Goal: Task Accomplishment & Management: Manage account settings

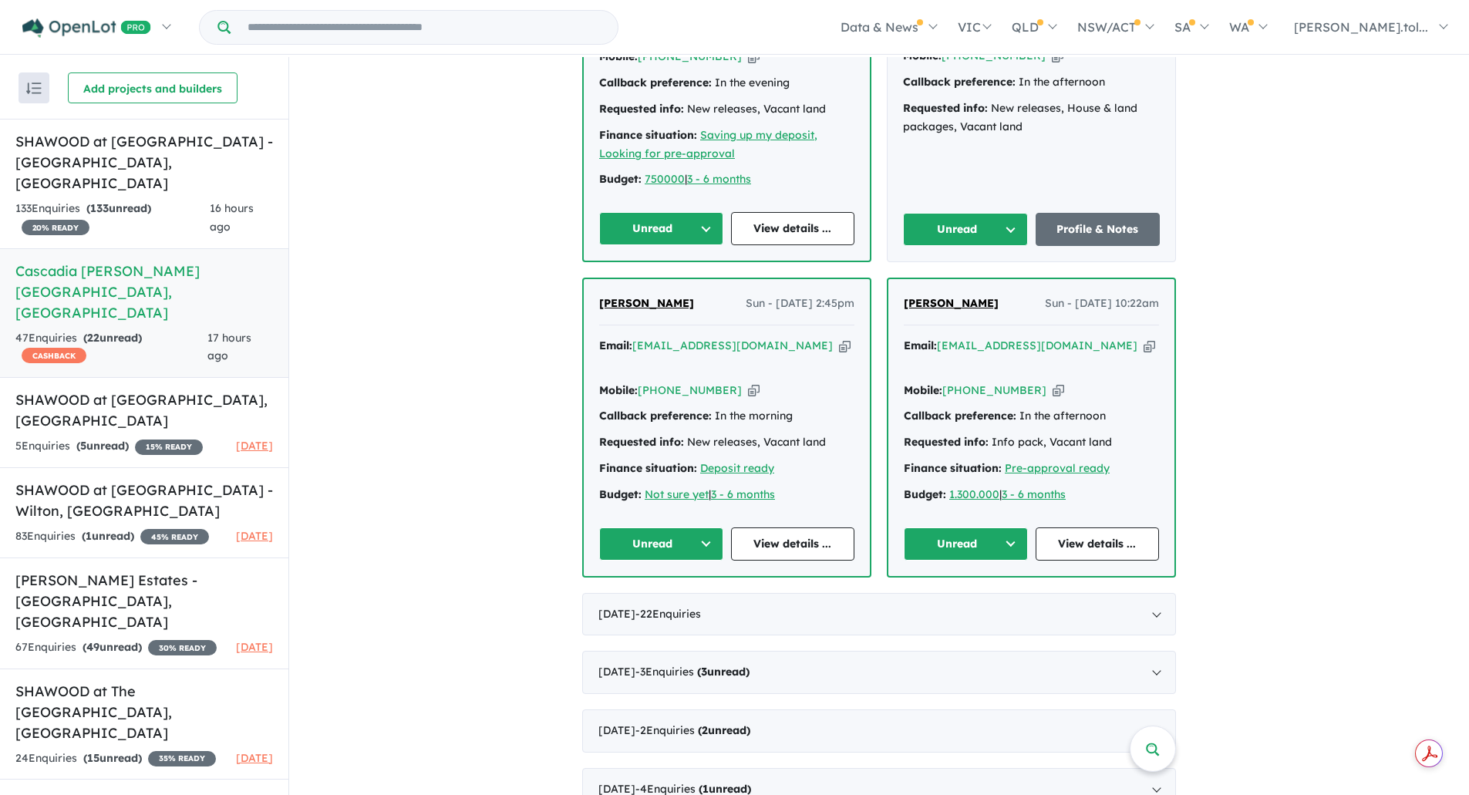
scroll to position [1229, 0]
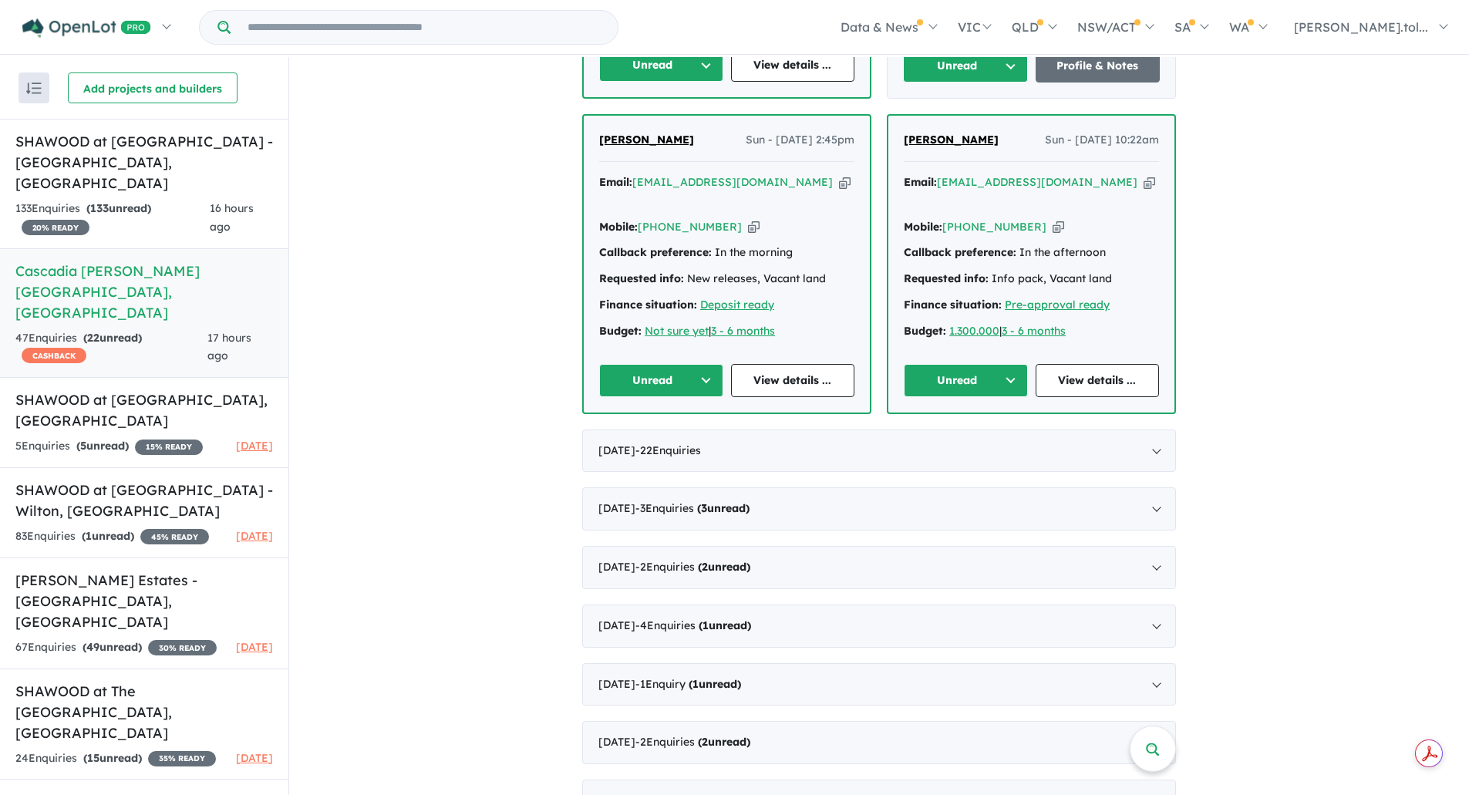
click at [1144, 174] on icon "button" at bounding box center [1150, 182] width 12 height 16
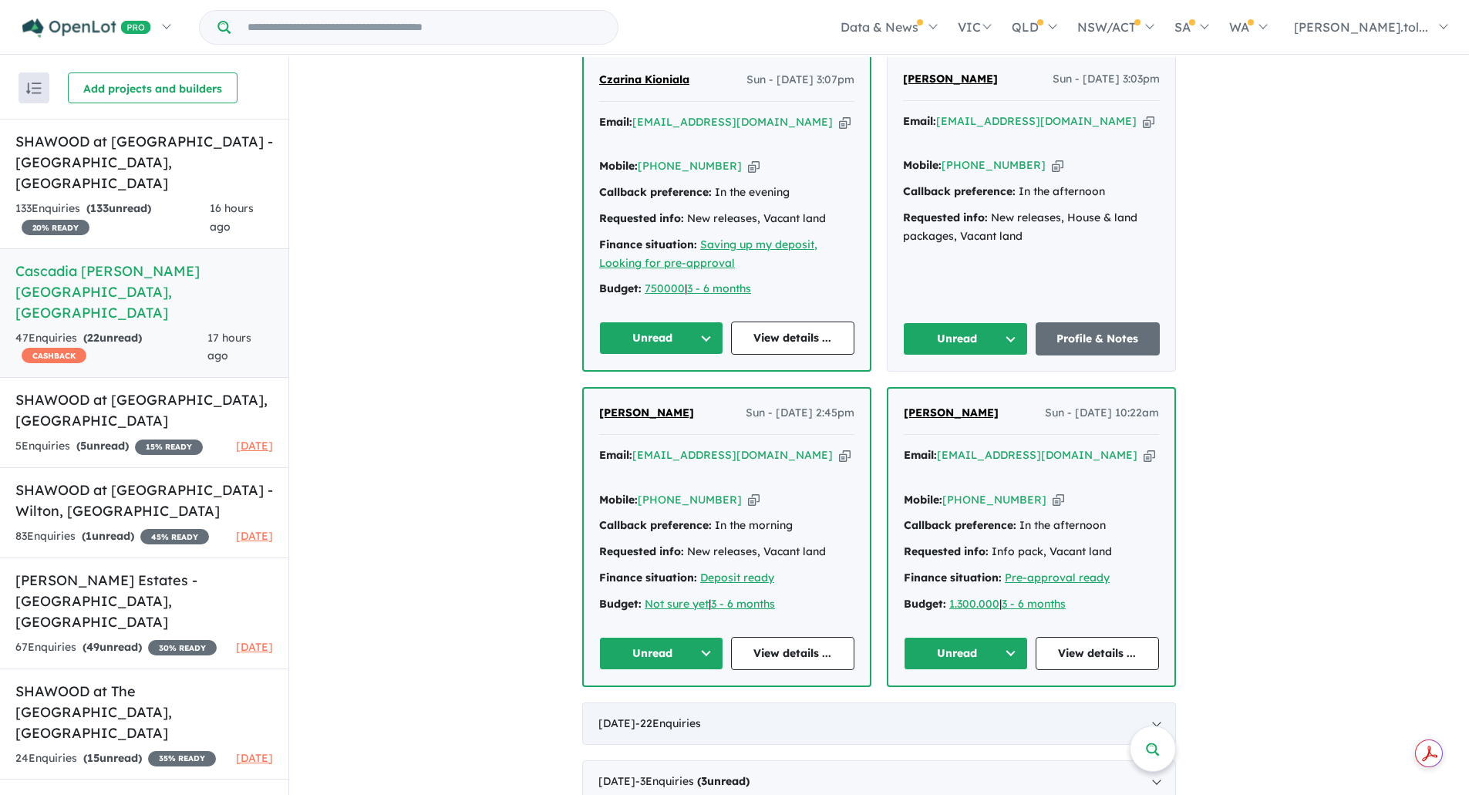
scroll to position [1074, 0]
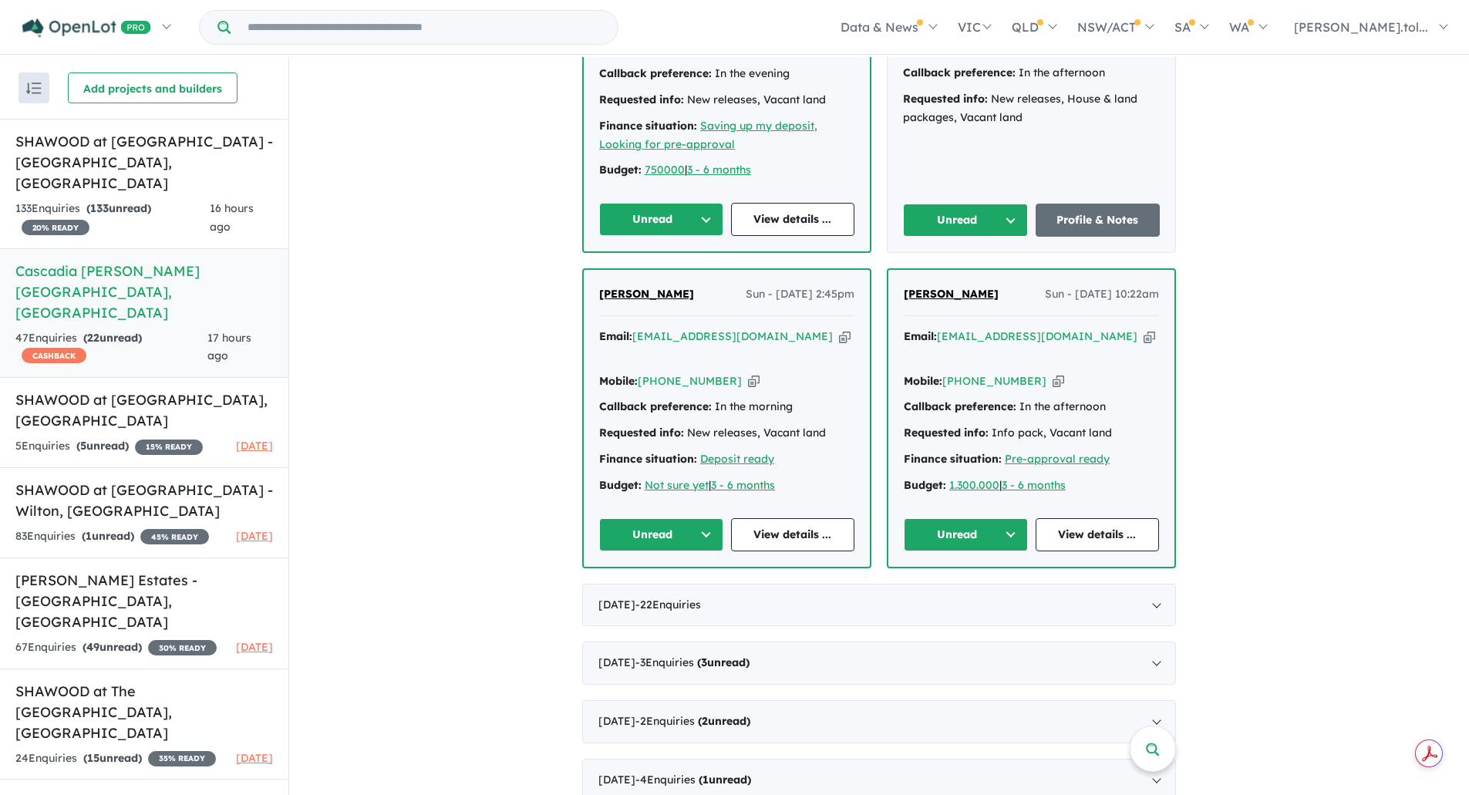
click at [839, 329] on icon "button" at bounding box center [845, 337] width 12 height 16
drag, startPoint x: 735, startPoint y: 342, endPoint x: 890, endPoint y: 329, distance: 155.5
click at [748, 373] on icon "button" at bounding box center [754, 381] width 12 height 16
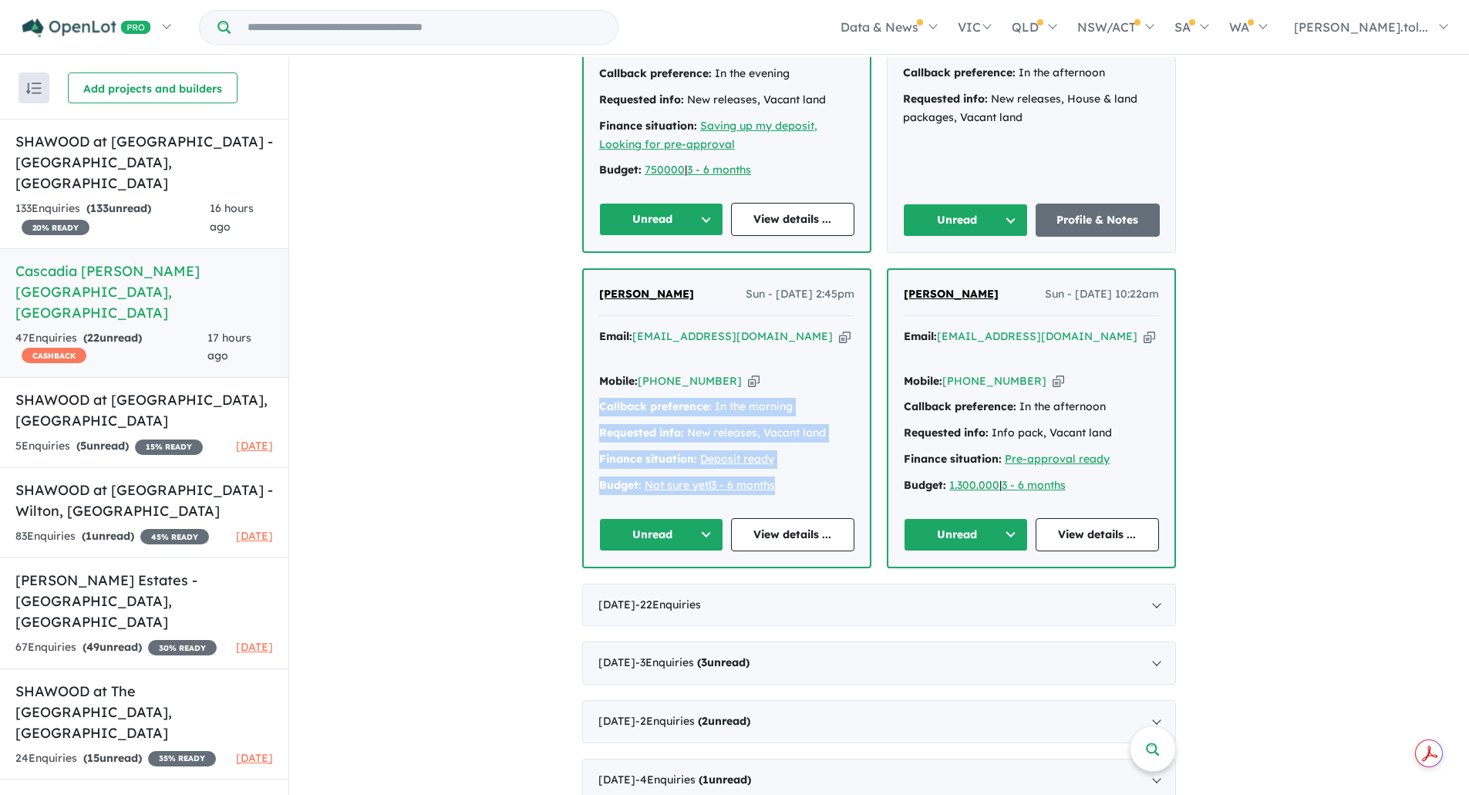
drag, startPoint x: 782, startPoint y: 448, endPoint x: 582, endPoint y: 370, distance: 214.4
click at [584, 370] on div "[PERSON_NAME] Sun - [DATE] 2:45pm Email: [EMAIL_ADDRESS][DOMAIN_NAME] Copied! M…" at bounding box center [727, 418] width 286 height 296
copy div "Callback preference: In the morning Requested info: New releases, Vacant land F…"
click at [660, 518] on button "Unread" at bounding box center [661, 534] width 124 height 33
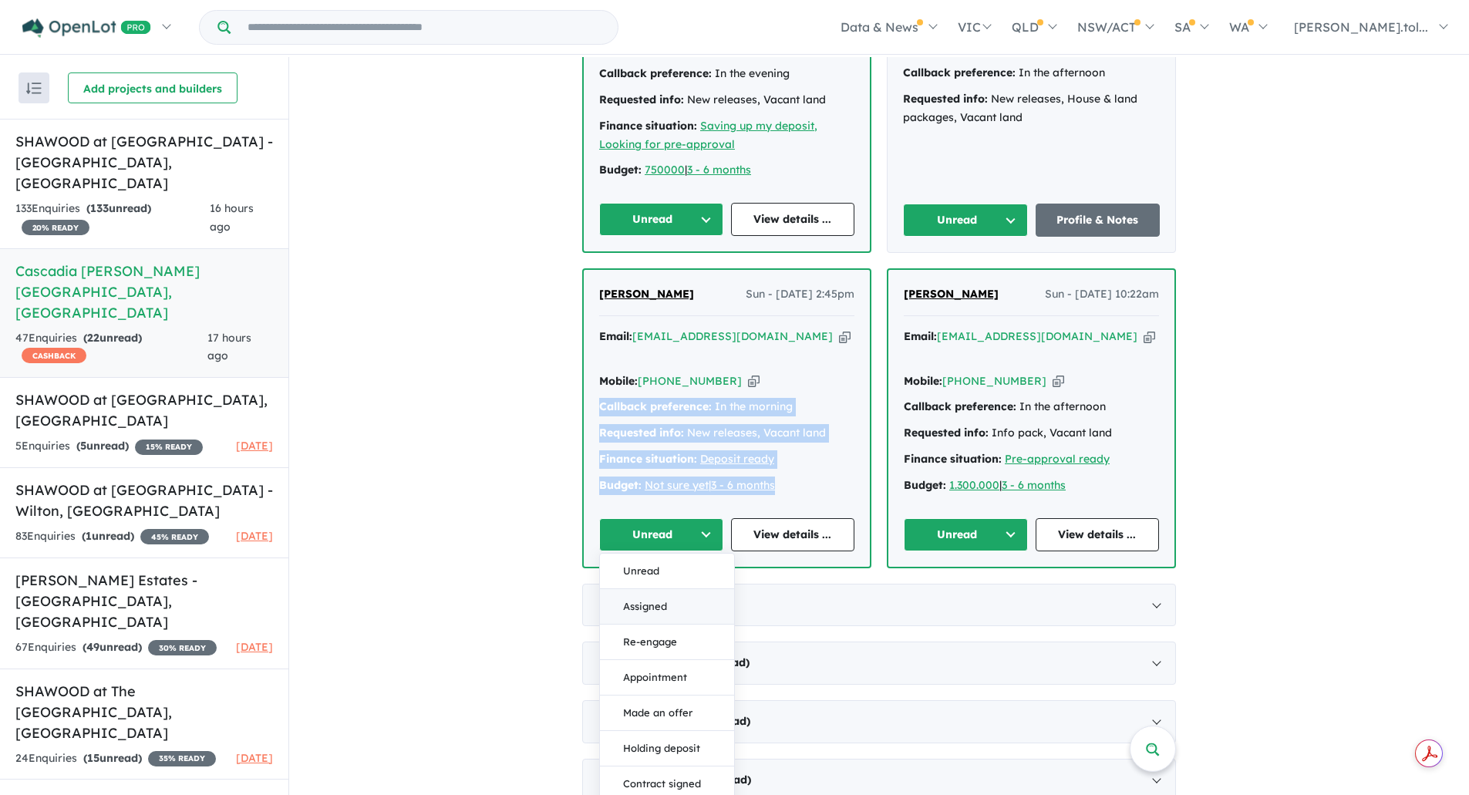
click at [664, 589] on button "Assigned" at bounding box center [667, 606] width 134 height 35
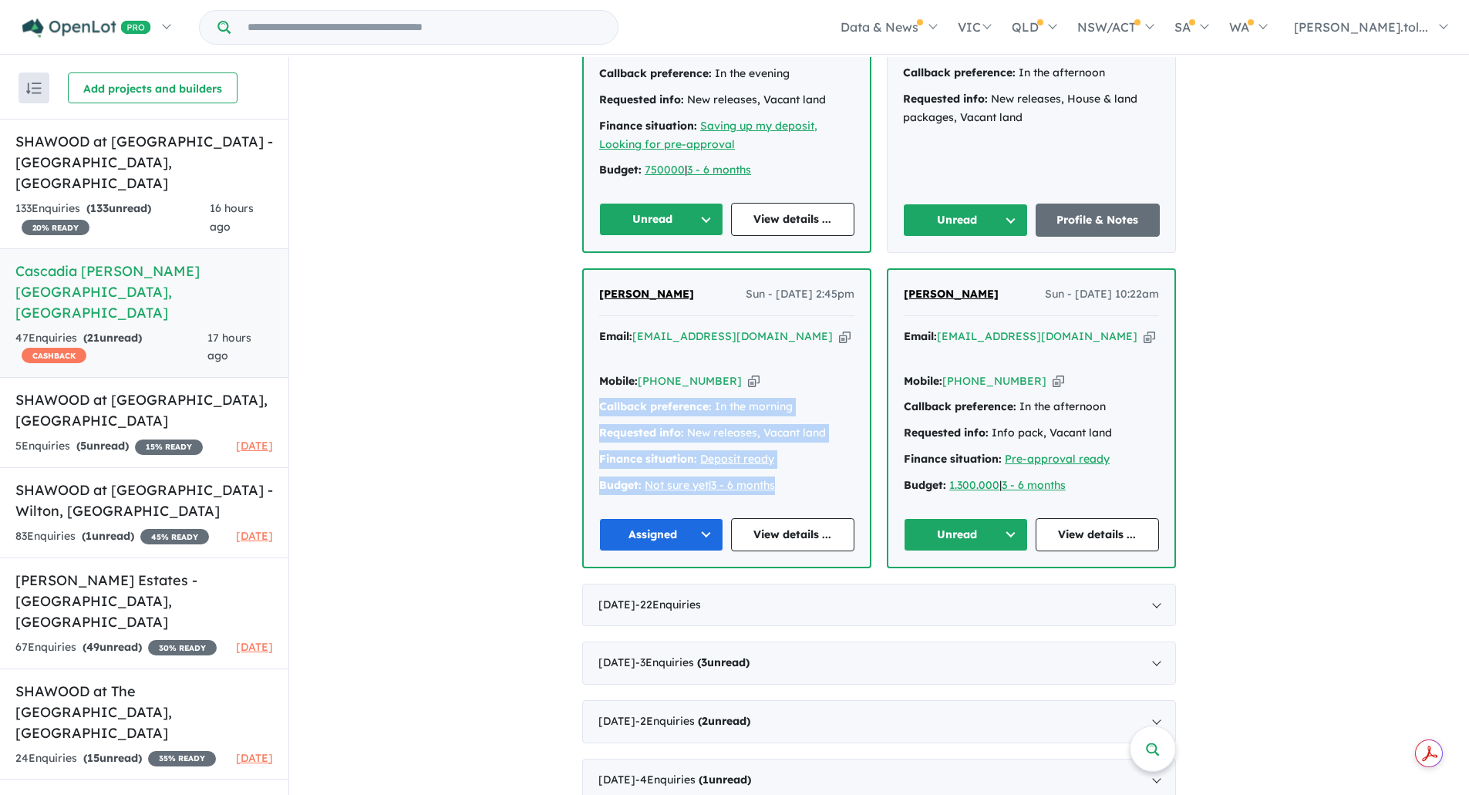
click at [1144, 329] on icon "button" at bounding box center [1150, 337] width 12 height 16
copy div "Callback preference: In the morning Requested info: New releases, Vacant land F…"
click at [972, 518] on button "Unread" at bounding box center [966, 534] width 124 height 33
click at [964, 589] on button "Assigned" at bounding box center [972, 606] width 134 height 35
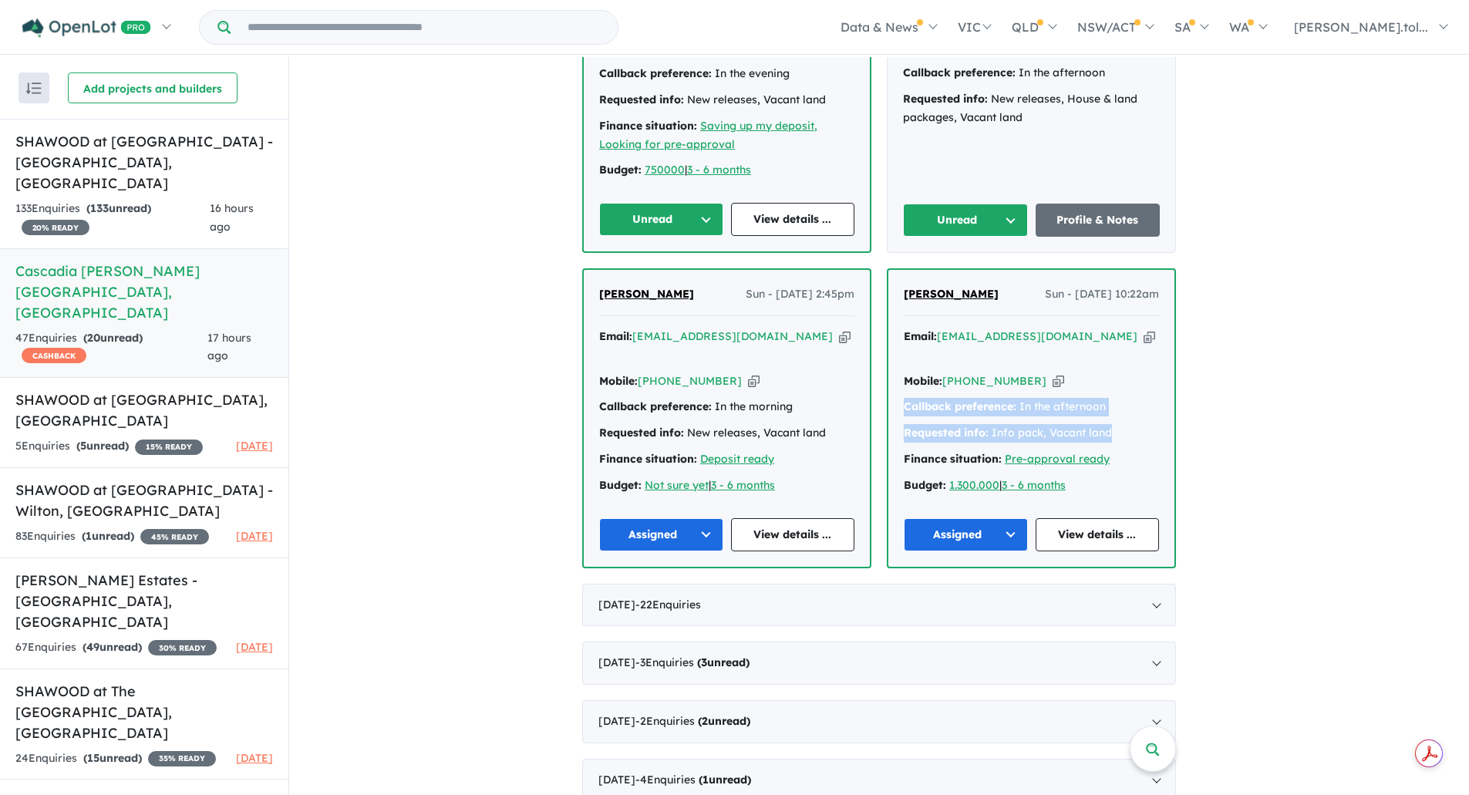
drag, startPoint x: 1099, startPoint y: 393, endPoint x: 896, endPoint y: 365, distance: 204.7
click at [896, 365] on div "[PERSON_NAME] Sun - [DATE] 10:22am Email: [EMAIL_ADDRESS][DOMAIN_NAME] Copied! …" at bounding box center [1032, 418] width 286 height 296
copy div "Callback preference: In the afternoon Requested info: Info pack, Vacant land"
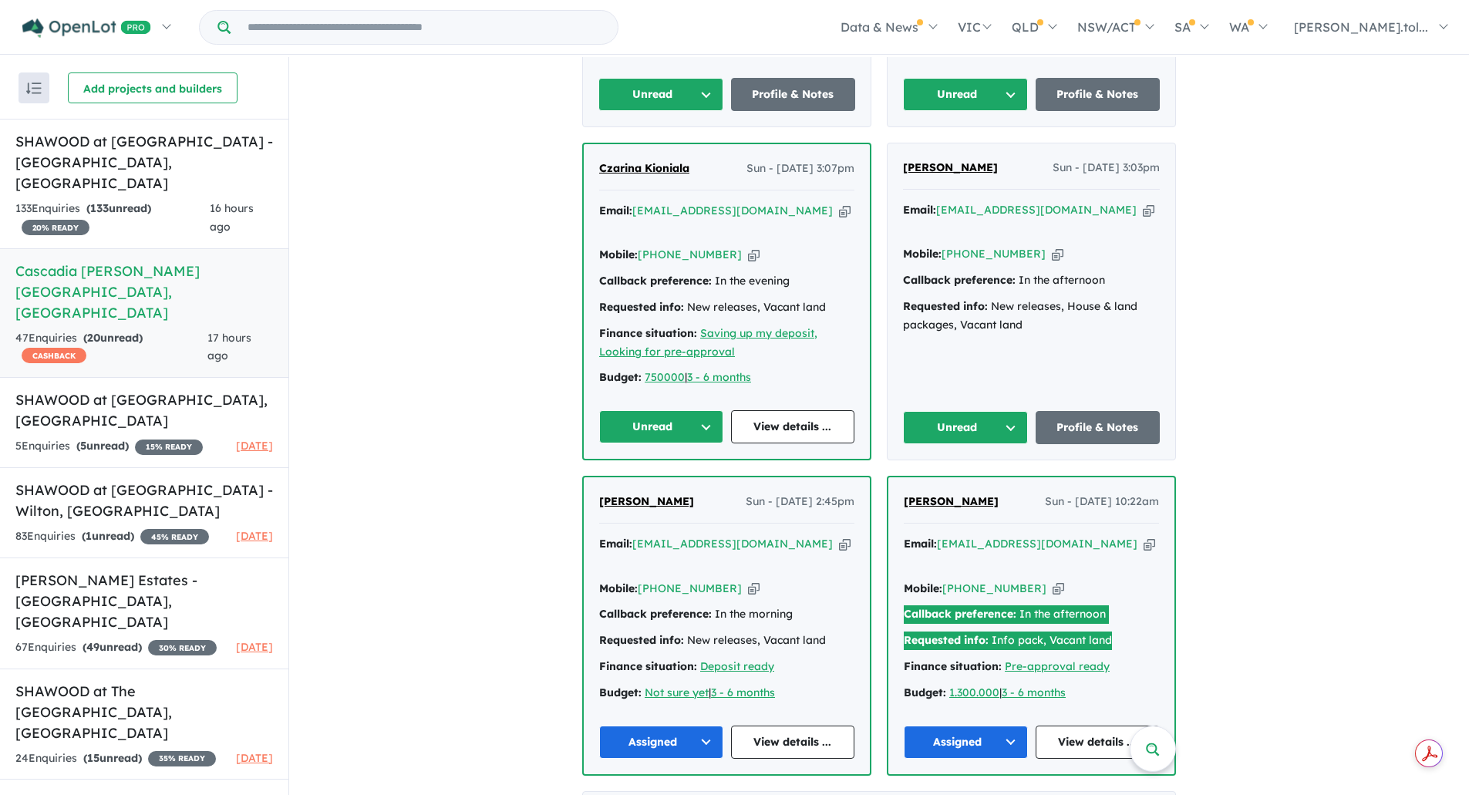
scroll to position [612, 0]
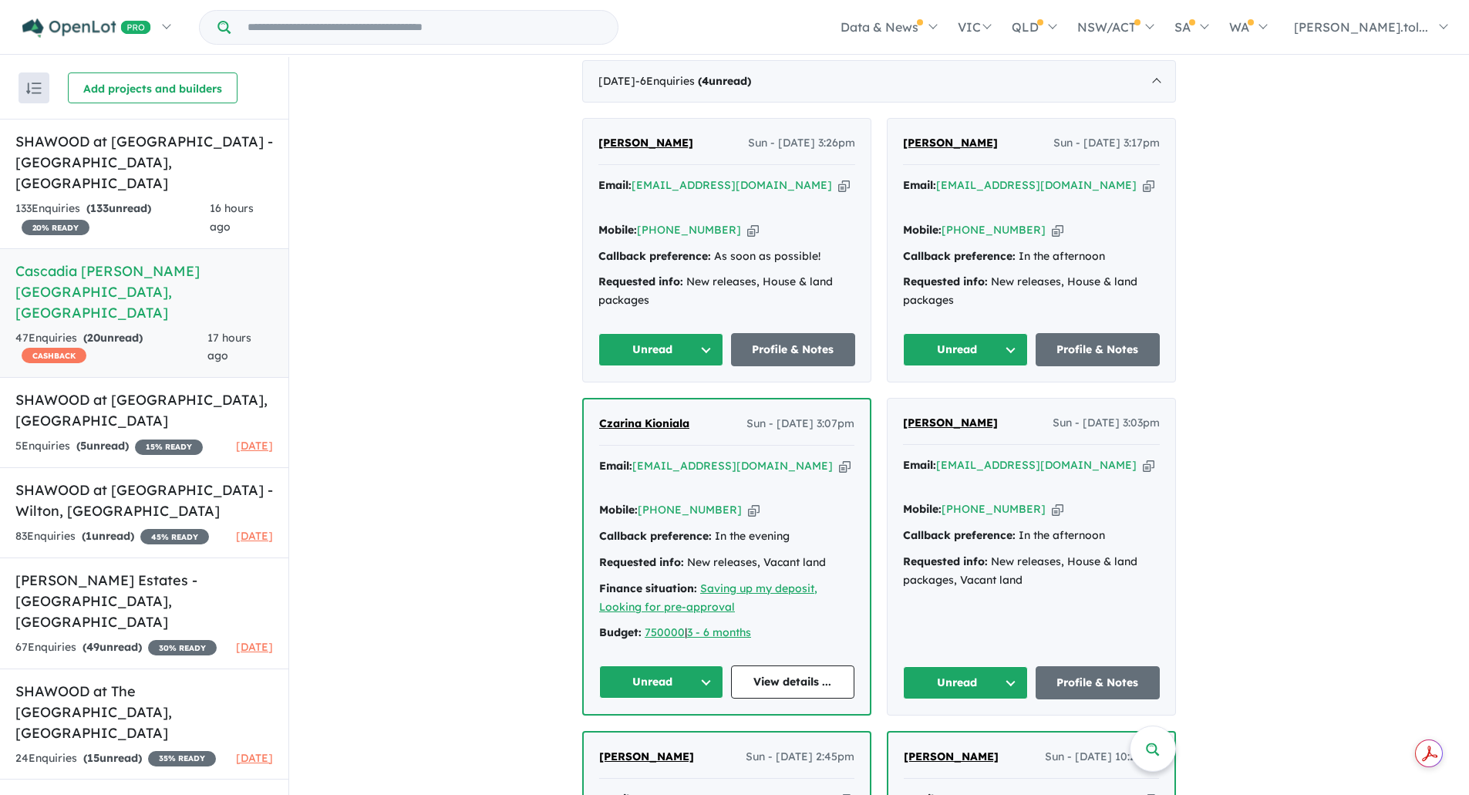
click at [839, 467] on icon "button" at bounding box center [845, 466] width 12 height 16
copy div "Callback preference: In the afternoon Requested info: Info pack, Vacant land"
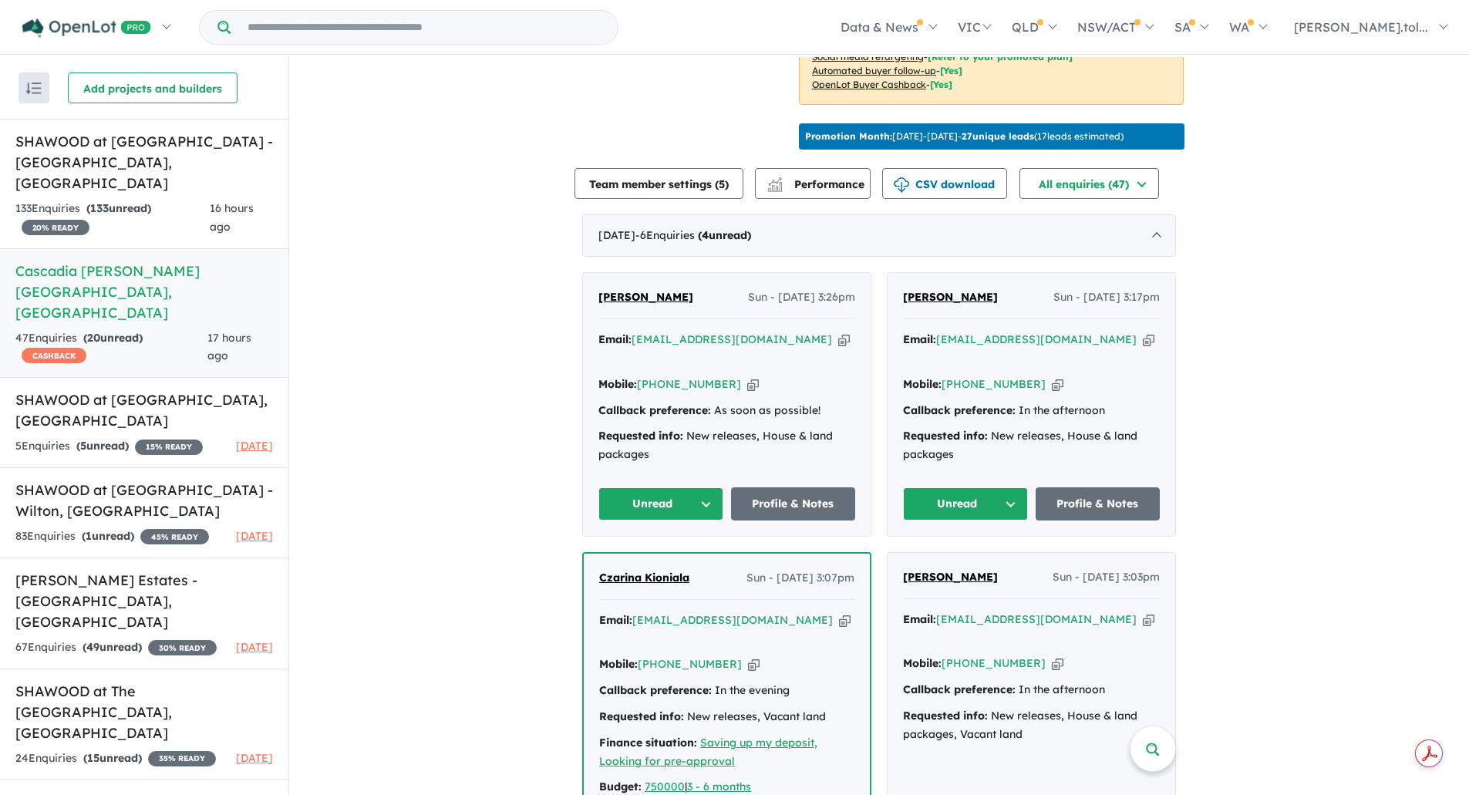
scroll to position [535, 0]
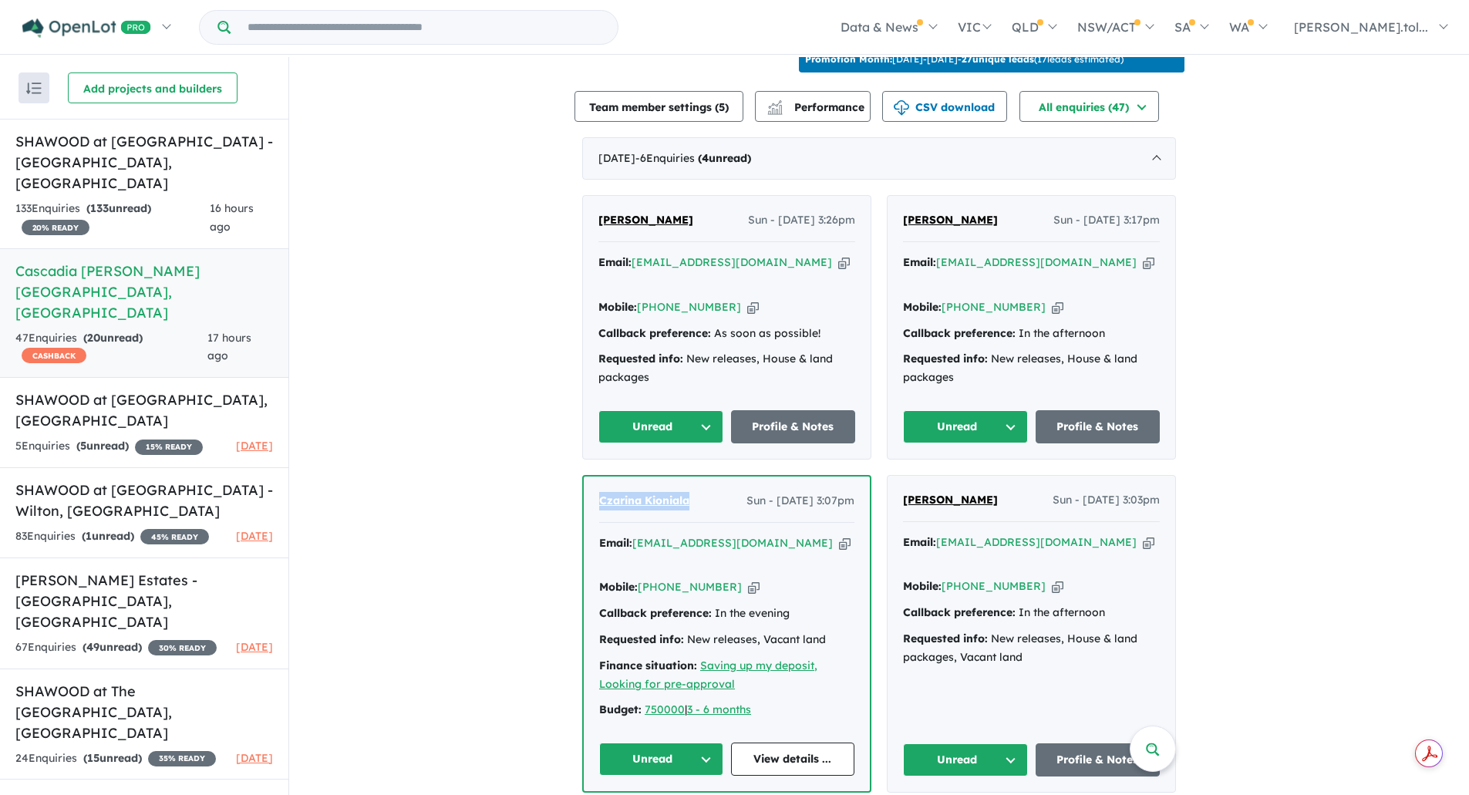
drag, startPoint x: 697, startPoint y: 496, endPoint x: 595, endPoint y: 494, distance: 101.8
click at [599, 494] on div "Czarina Kioniala Sun - [DATE] 3:07pm" at bounding box center [726, 507] width 255 height 31
copy span "Czarina Kioniala"
click at [748, 579] on icon "button" at bounding box center [754, 587] width 12 height 16
copy span "Czarina Kioniala"
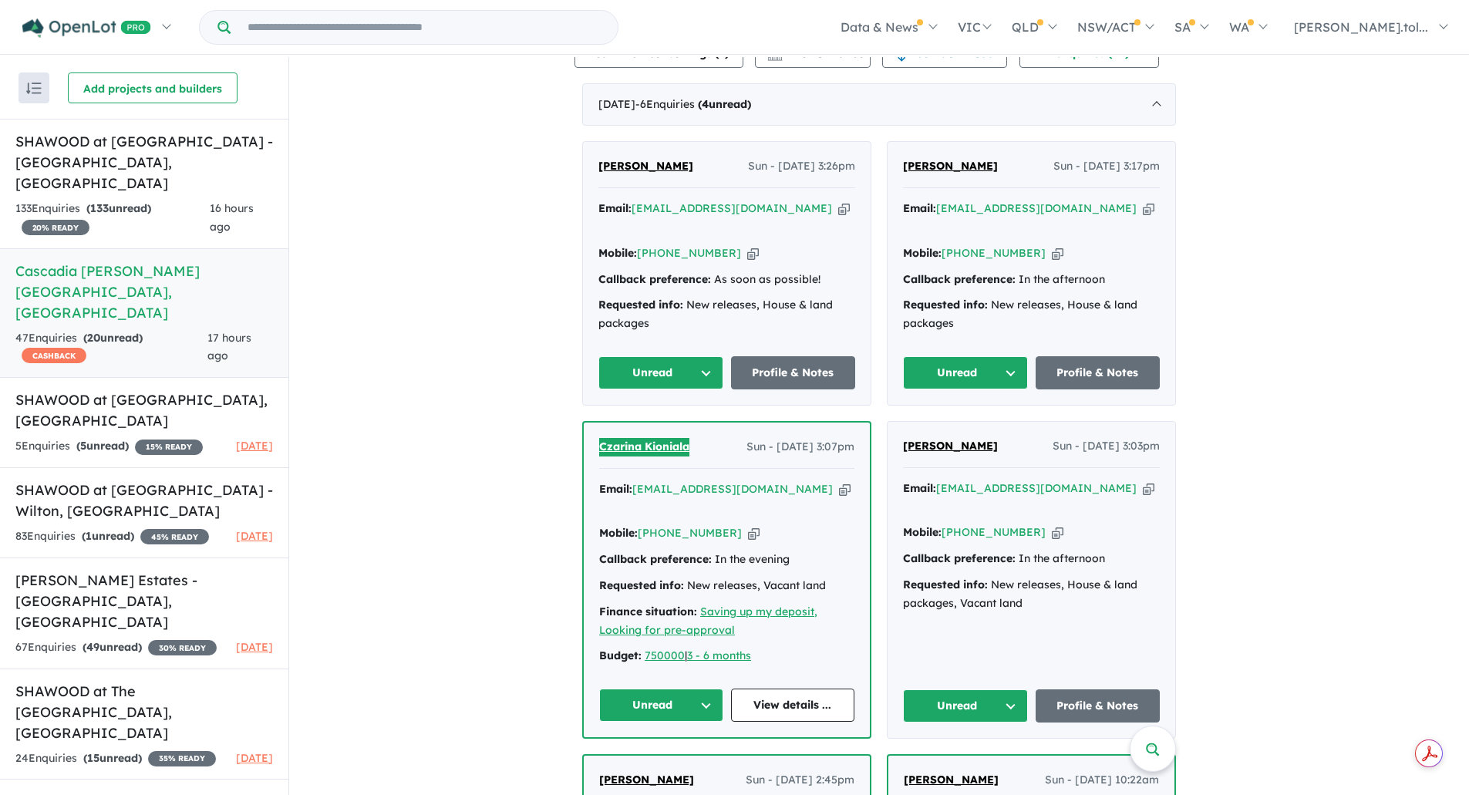
scroll to position [612, 0]
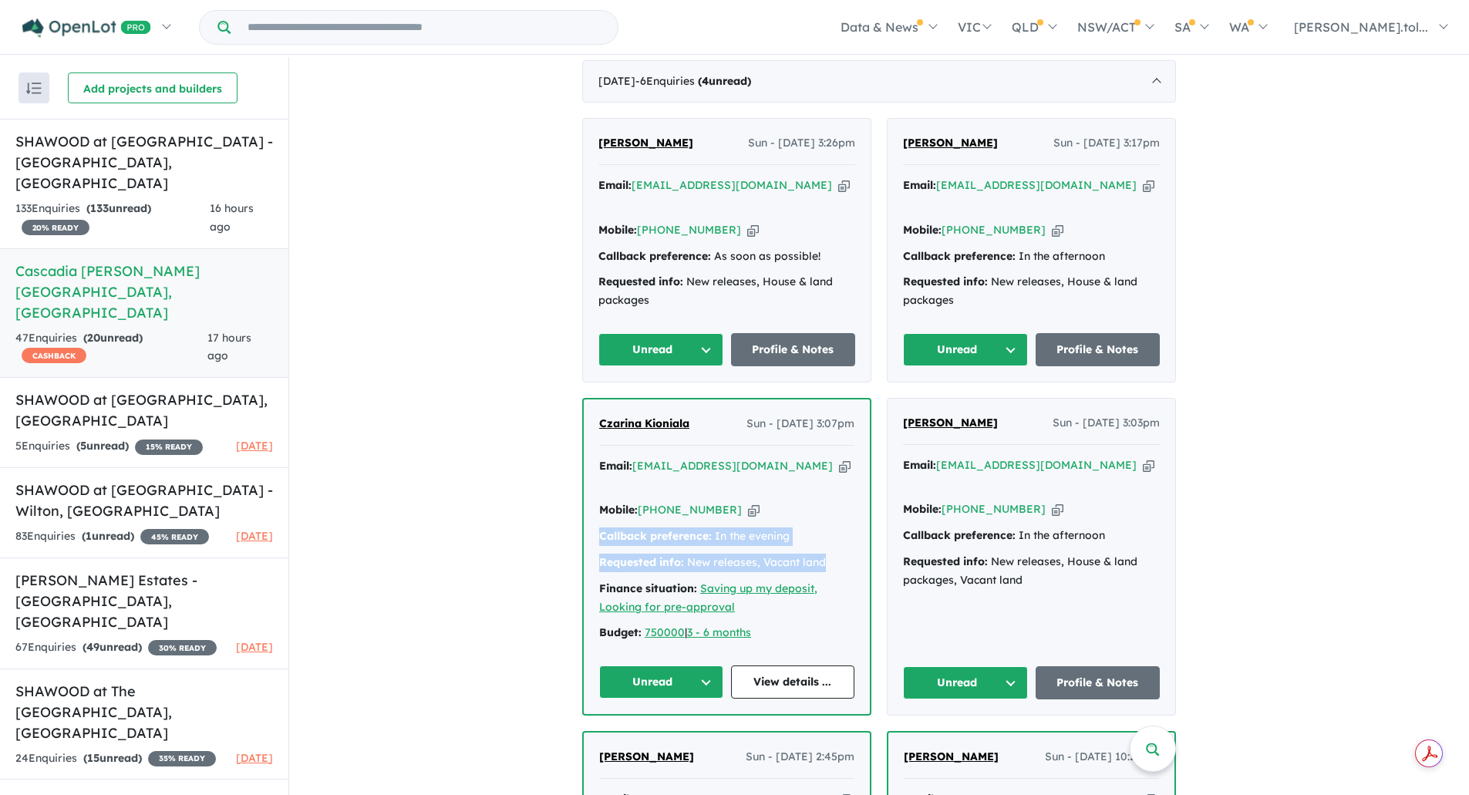
drag, startPoint x: 667, startPoint y: 532, endPoint x: 551, endPoint y: 514, distance: 117.8
click at [551, 514] on div "View 7 projects in your account Cascadia [GEOGRAPHIC_DATA][PERSON_NAME][GEOGRAP…" at bounding box center [879, 450] width 1180 height 2010
copy div "Callback preference: In the evening Requested info: New releases, Vacant land"
click at [632, 666] on button "Unread" at bounding box center [661, 682] width 124 height 33
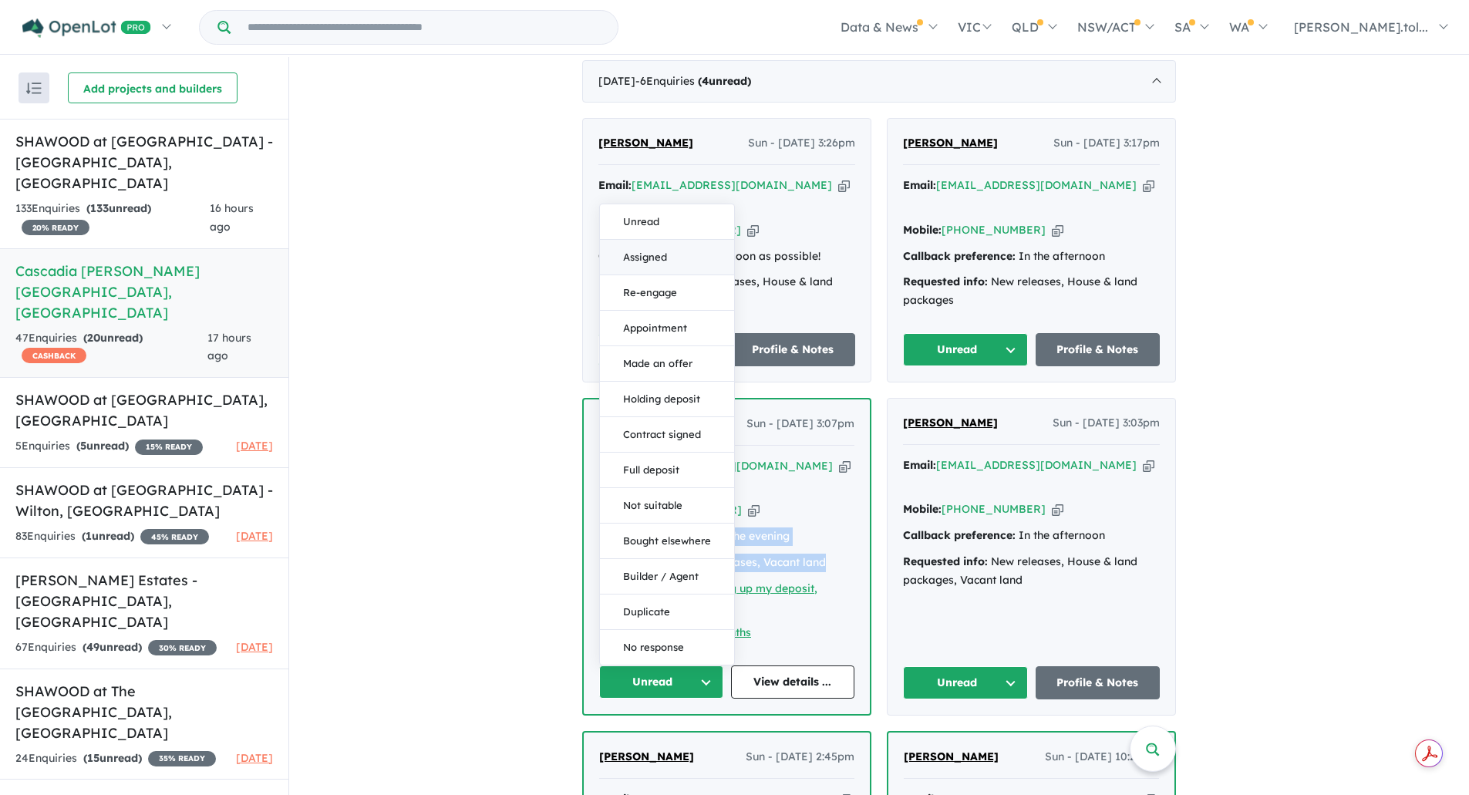
click at [637, 240] on button "Assigned" at bounding box center [667, 257] width 134 height 35
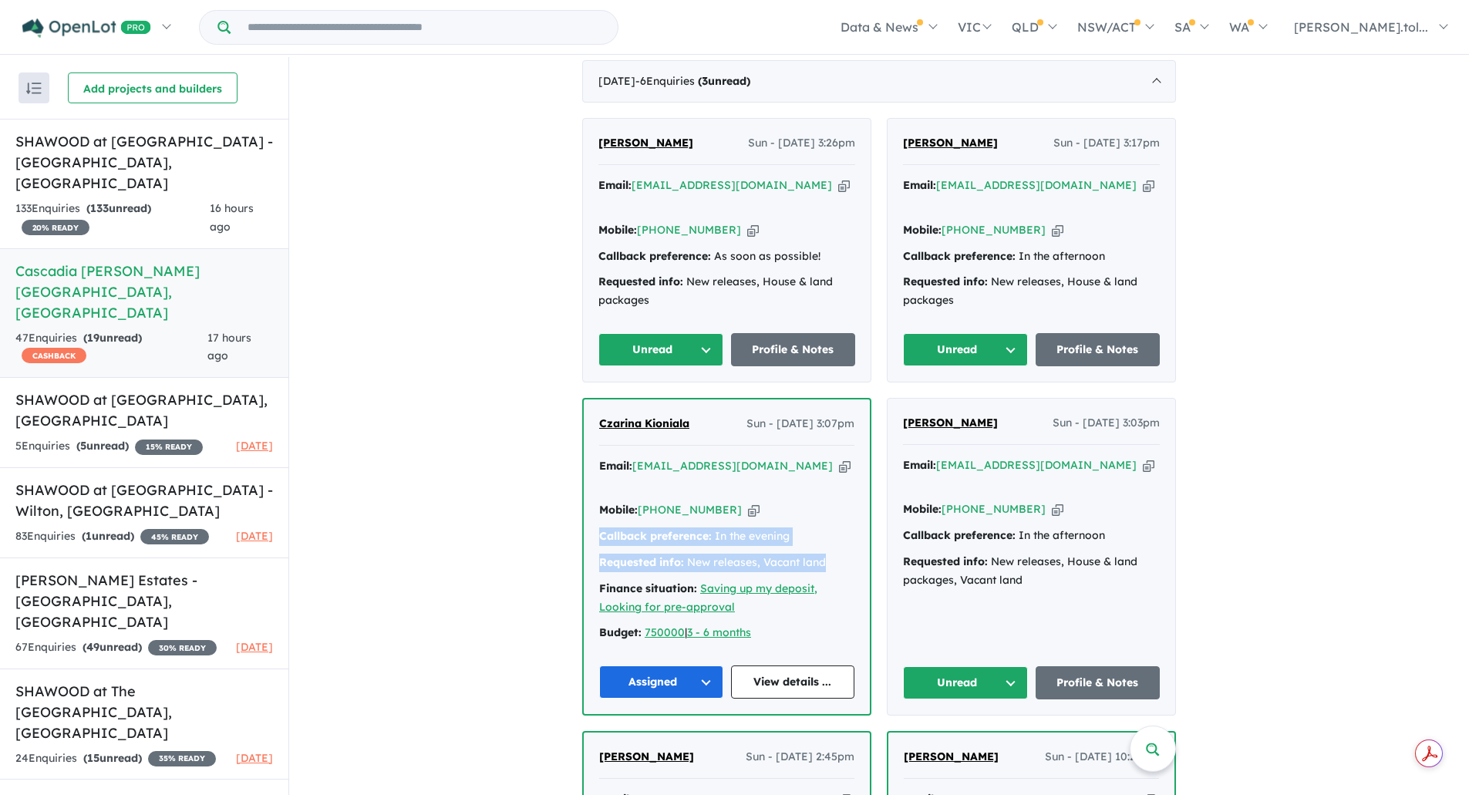
click at [1143, 464] on icon "button" at bounding box center [1149, 465] width 12 height 16
copy div "Callback preference: In the evening Requested info: New releases, Vacant land"
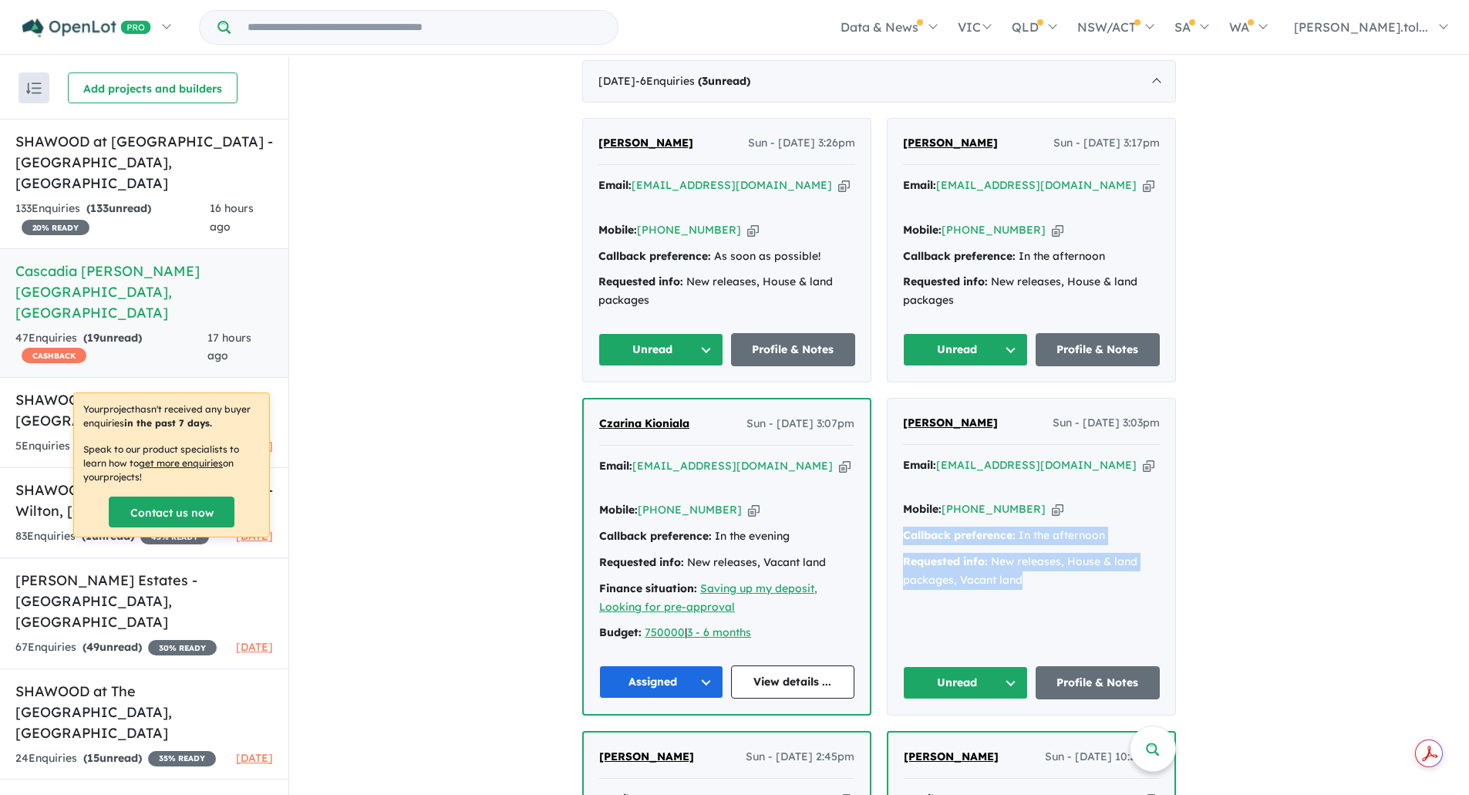
drag, startPoint x: 1034, startPoint y: 554, endPoint x: 885, endPoint y: 513, distance: 154.4
click at [888, 513] on div "[PERSON_NAME] Sun - [DATE] 3:03pm Email: [PERSON_NAME][EMAIL_ADDRESS][DOMAIN_NA…" at bounding box center [1032, 557] width 288 height 316
copy div "Callback preference: In the afternoon Requested info: New releases, House & lan…"
click at [970, 666] on button "Unread" at bounding box center [965, 682] width 125 height 33
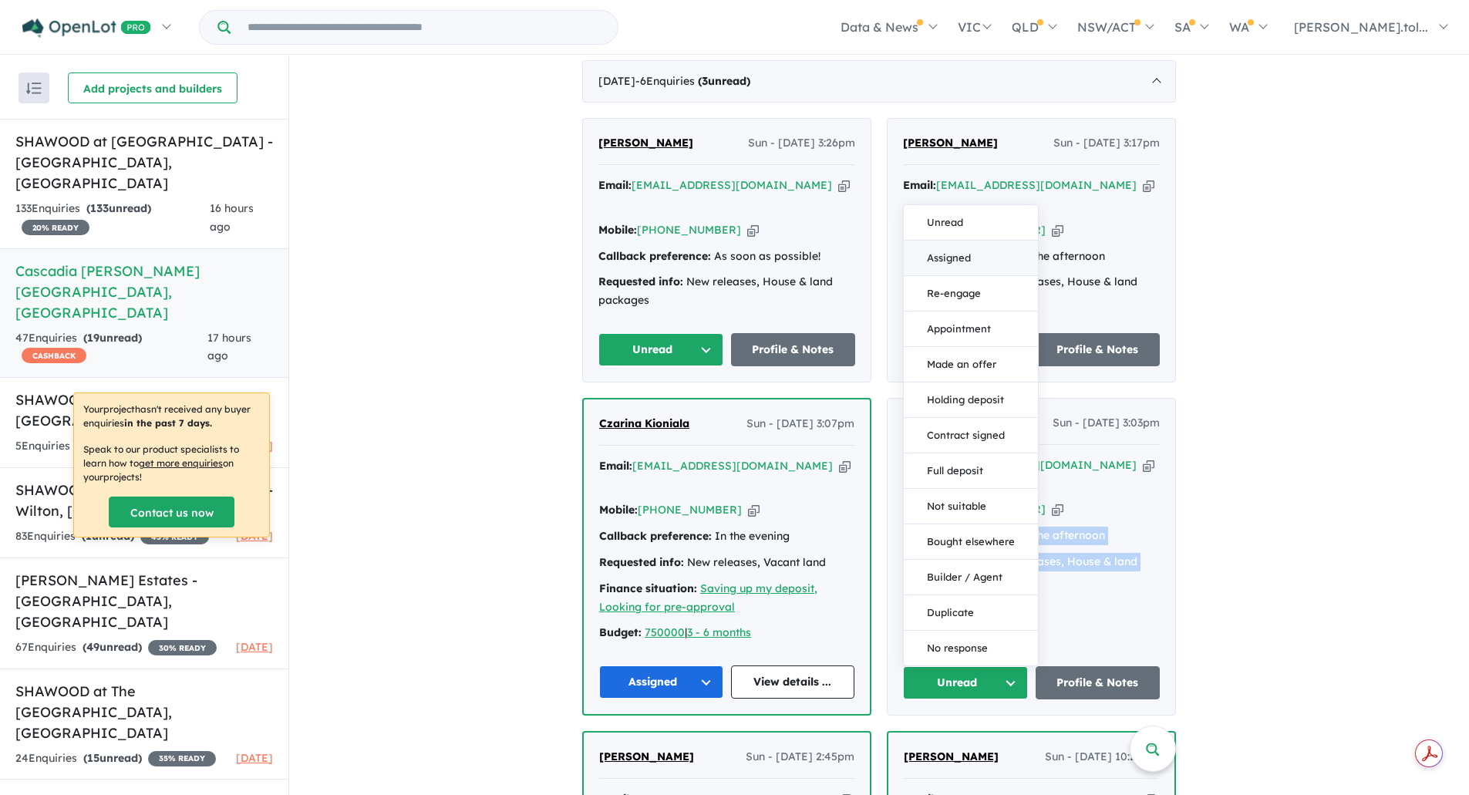
click at [954, 241] on button "Assigned" at bounding box center [971, 258] width 134 height 35
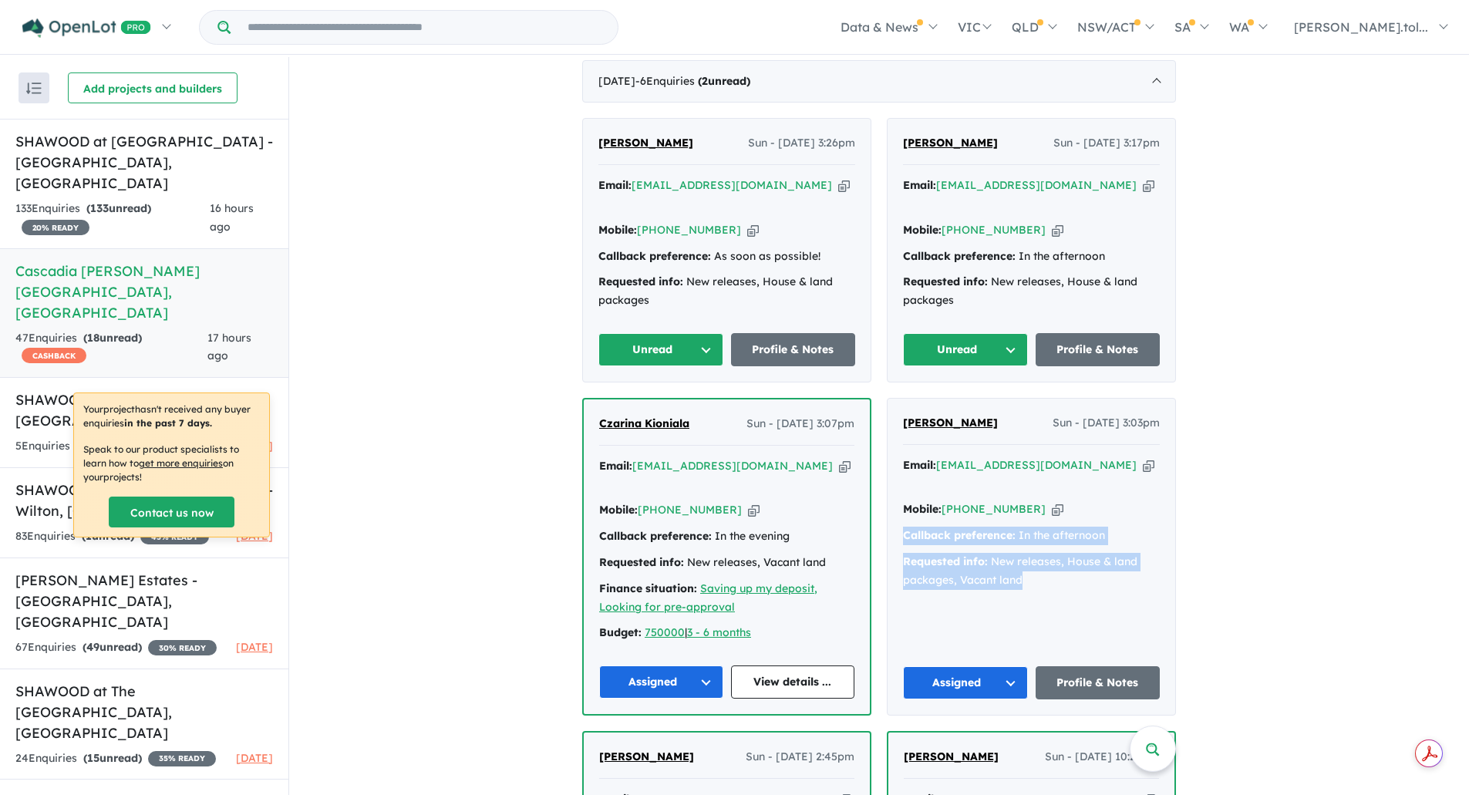
click at [838, 194] on icon "button" at bounding box center [844, 185] width 12 height 16
copy div "Callback preference: In the afternoon Requested info: New releases, House & lan…"
click at [747, 228] on icon "button" at bounding box center [753, 230] width 12 height 16
click at [638, 341] on button "Unread" at bounding box center [661, 349] width 125 height 33
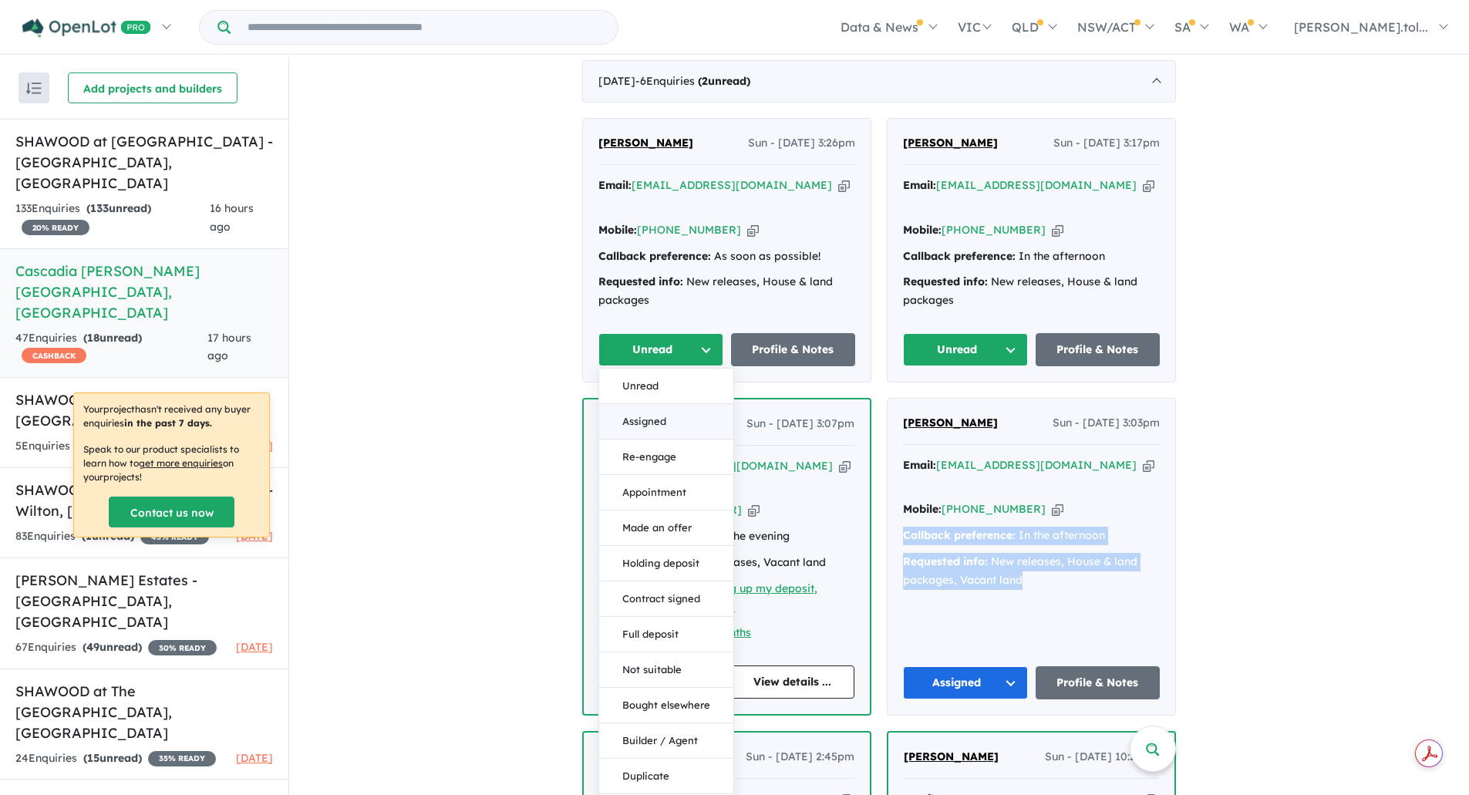
click at [646, 423] on button "Assigned" at bounding box center [666, 421] width 134 height 35
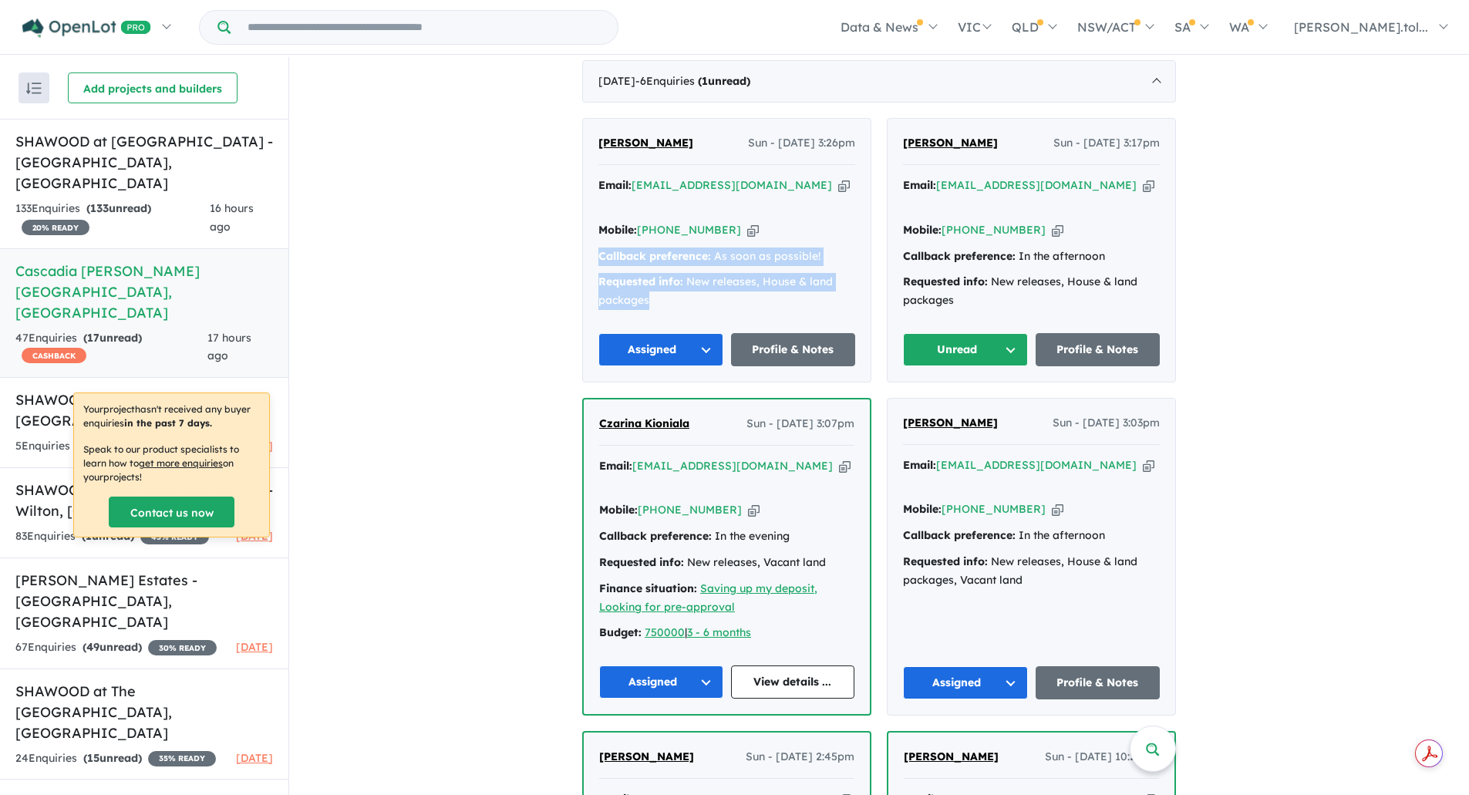
drag, startPoint x: 645, startPoint y: 298, endPoint x: 581, endPoint y: 252, distance: 78.5
click at [583, 252] on div "[PERSON_NAME] - [DATE] 3:26pm Email: [EMAIL_ADDRESS][DOMAIN_NAME] Copied! Mobil…" at bounding box center [727, 250] width 288 height 263
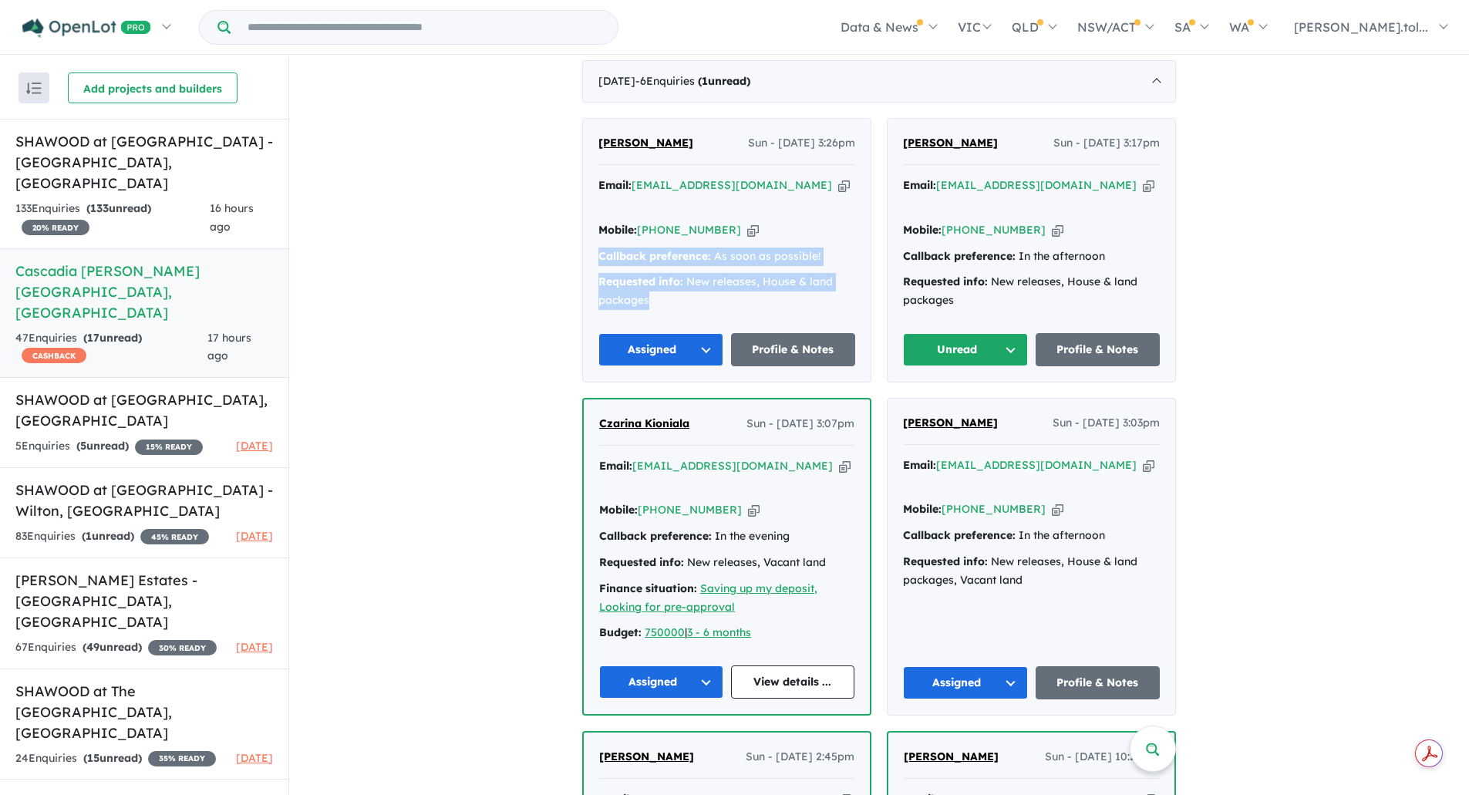
click at [950, 334] on button "Unread" at bounding box center [965, 349] width 125 height 33
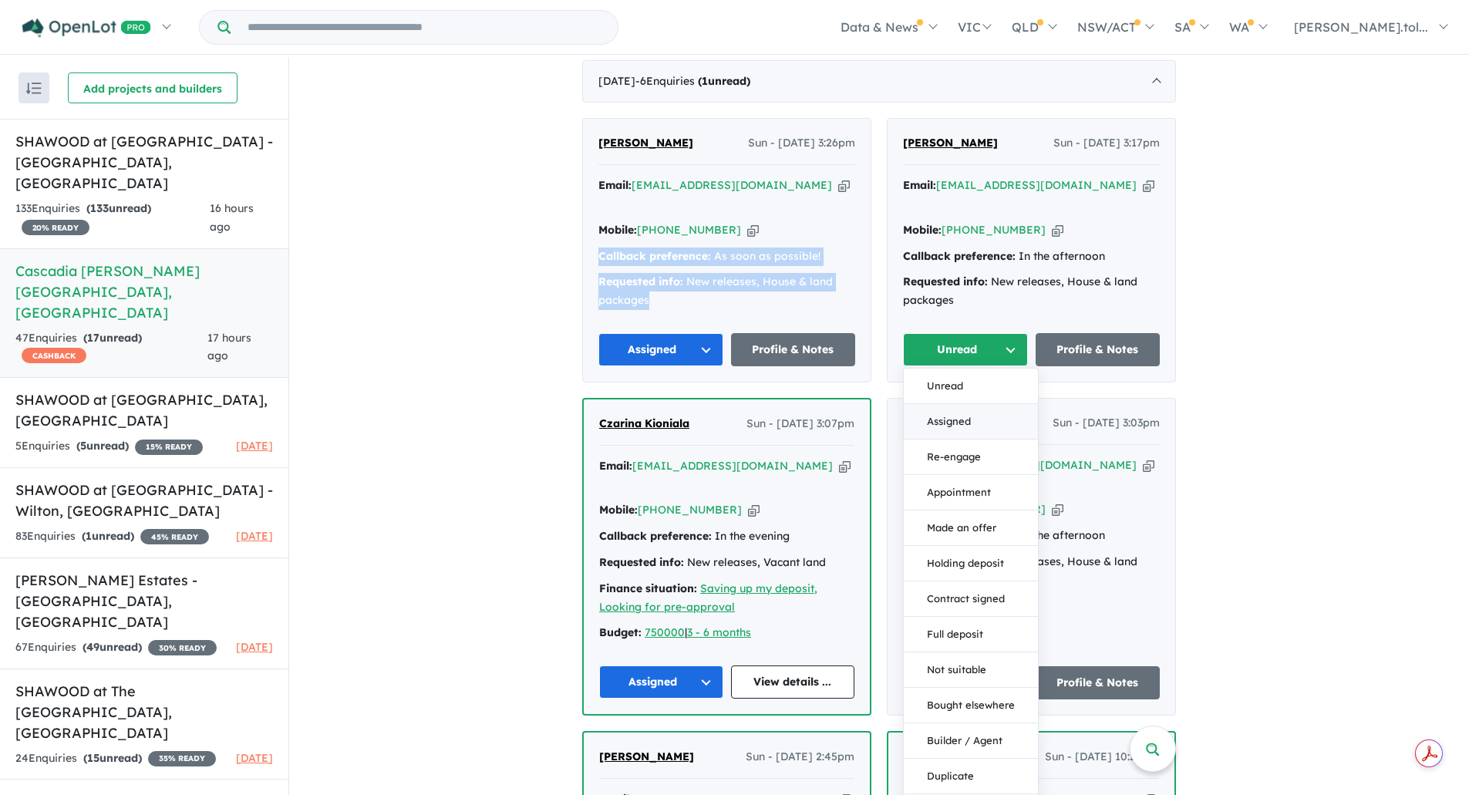
click at [965, 413] on button "Assigned" at bounding box center [971, 421] width 134 height 35
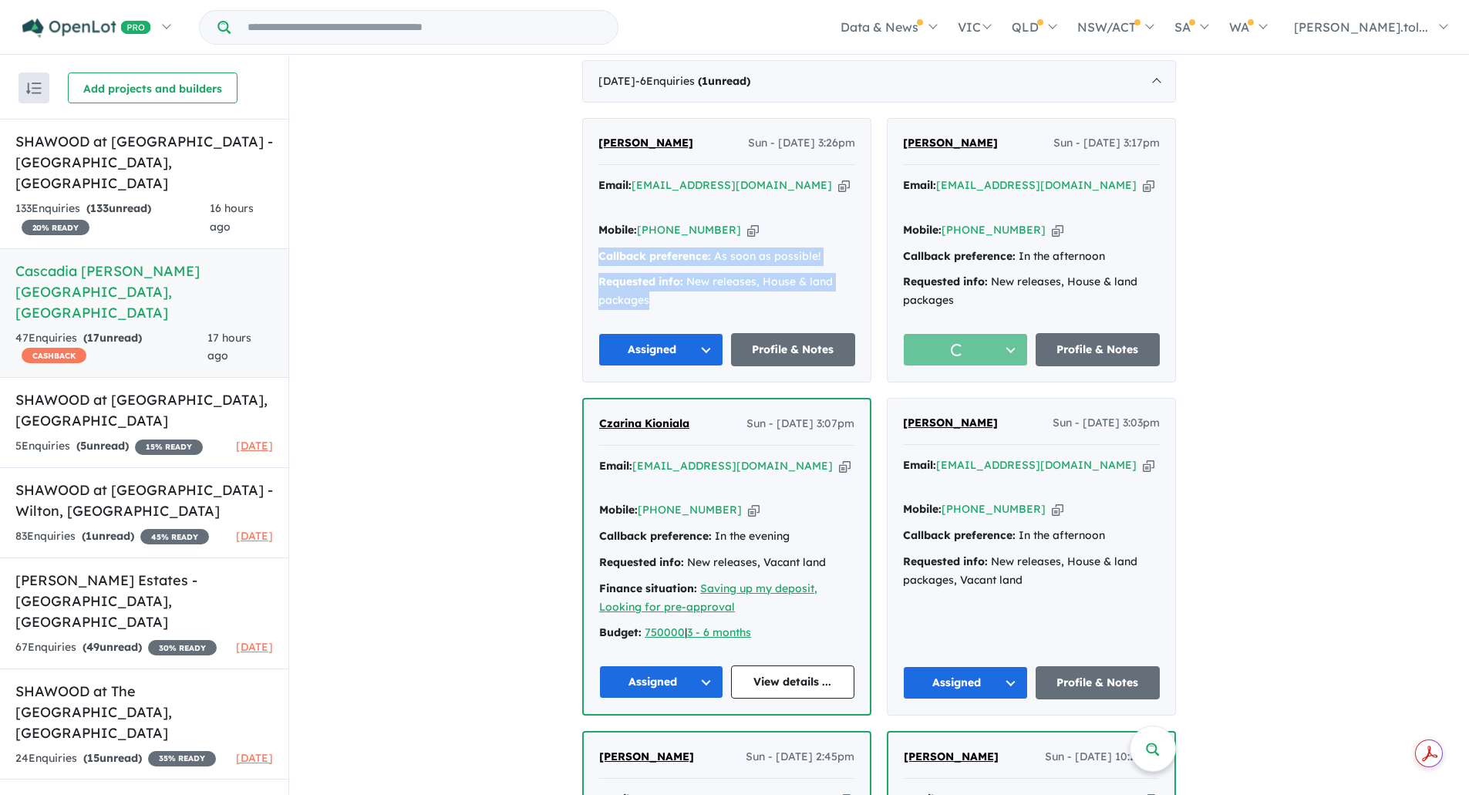
click at [1143, 194] on icon "button" at bounding box center [1149, 185] width 12 height 16
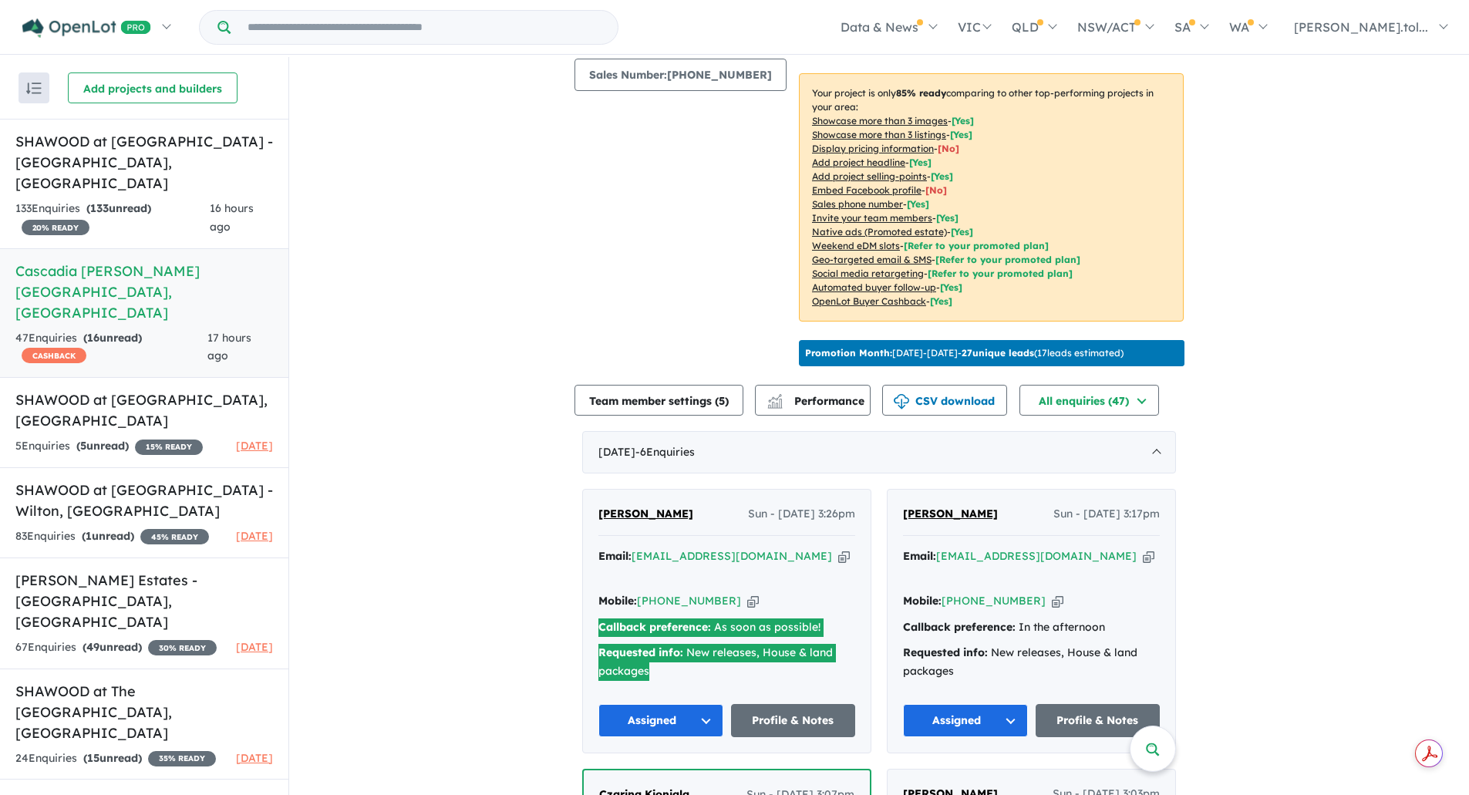
scroll to position [226, 0]
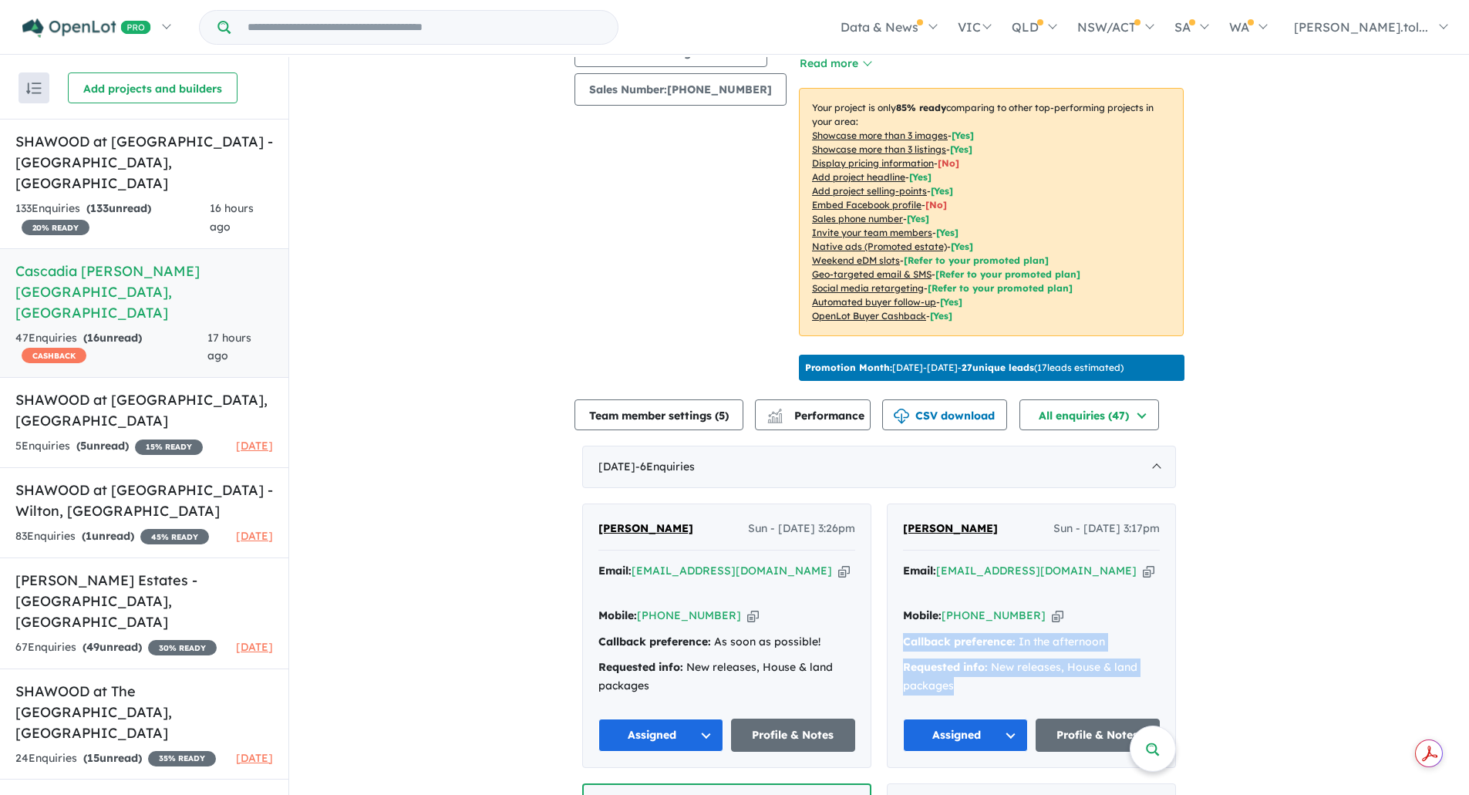
drag, startPoint x: 893, startPoint y: 639, endPoint x: 980, endPoint y: 674, distance: 93.4
click at [980, 674] on div "[PERSON_NAME] - [DATE] 3:17pm Email: [EMAIL_ADDRESS][DOMAIN_NAME] Copied! Mobil…" at bounding box center [1032, 635] width 288 height 263
